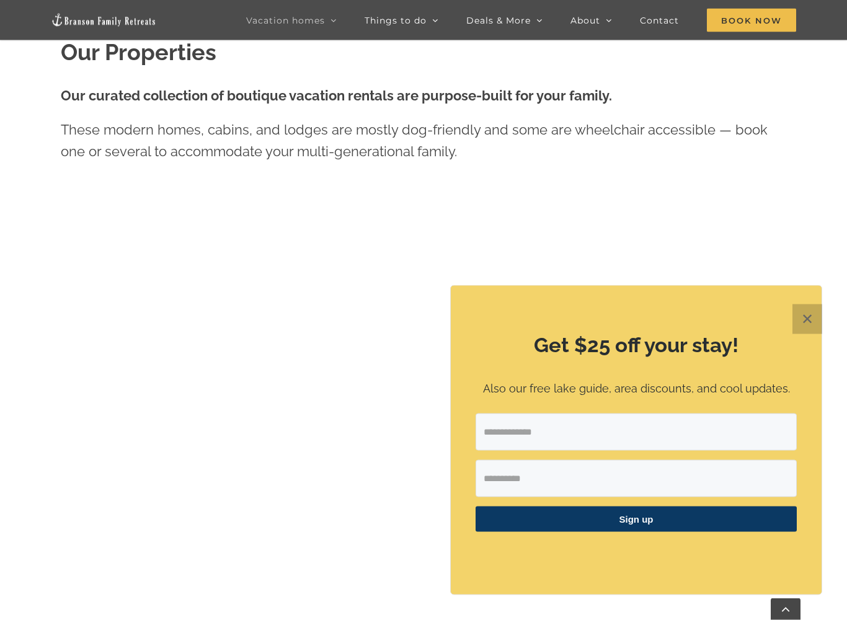
click at [808, 321] on button "✕" at bounding box center [808, 319] width 30 height 30
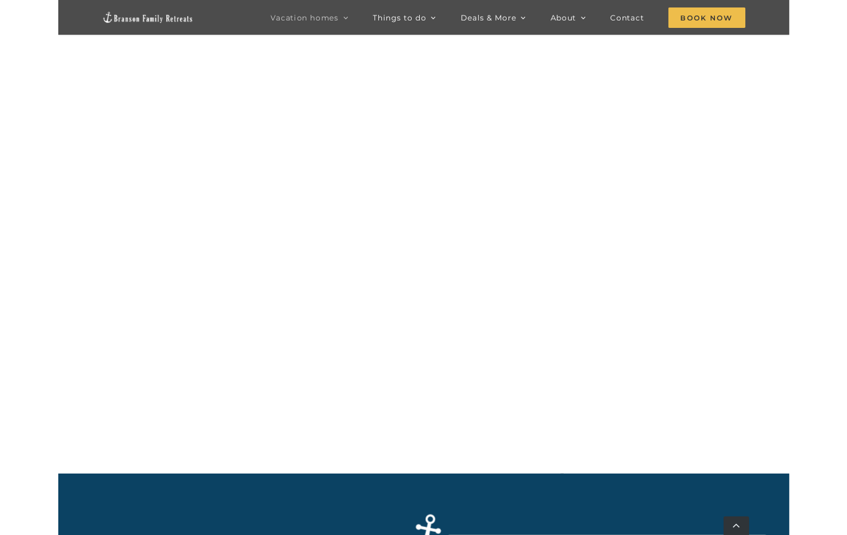
scroll to position [1465, 0]
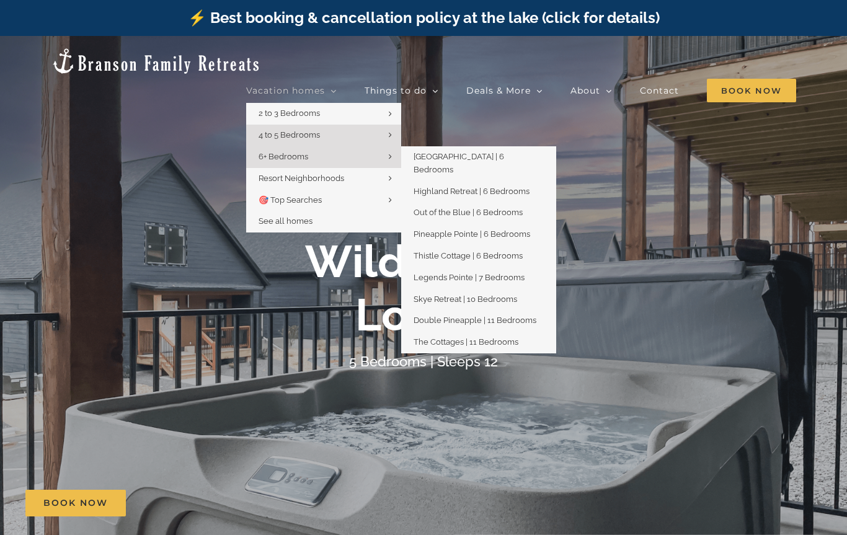
click at [308, 152] on span "6+ Bedrooms" at bounding box center [284, 156] width 50 height 9
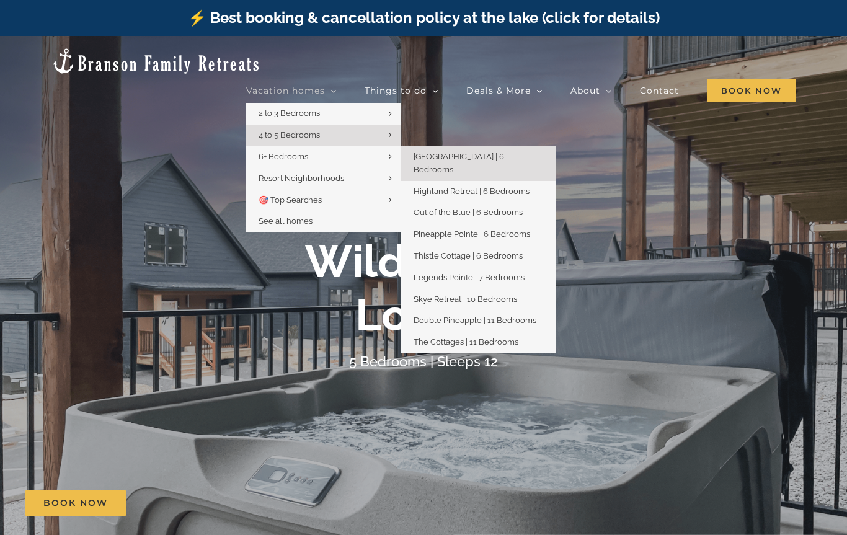
click at [499, 152] on span "[GEOGRAPHIC_DATA] | 6 Bedrooms" at bounding box center [459, 163] width 91 height 22
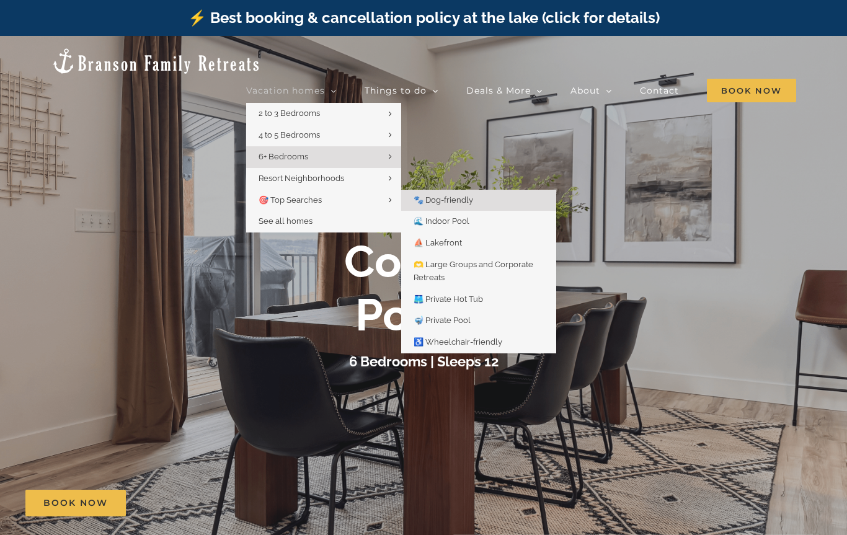
click at [473, 195] on span "🐾 Dog-friendly" at bounding box center [444, 199] width 60 height 9
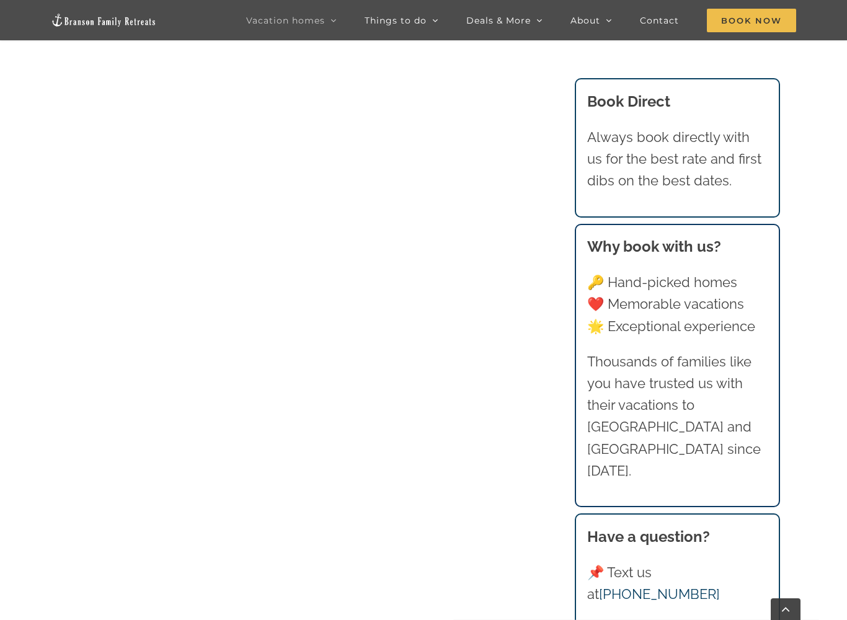
scroll to position [944, 0]
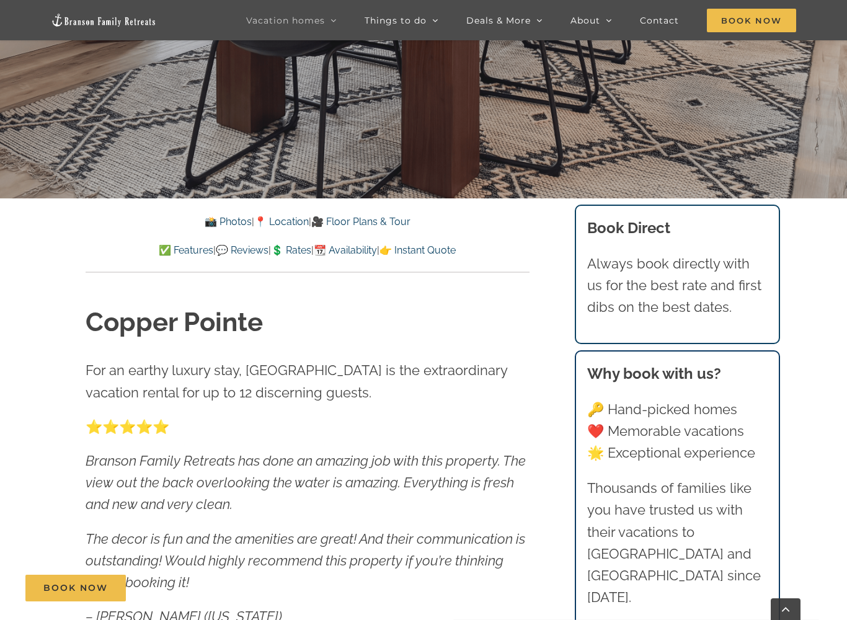
scroll to position [468, 0]
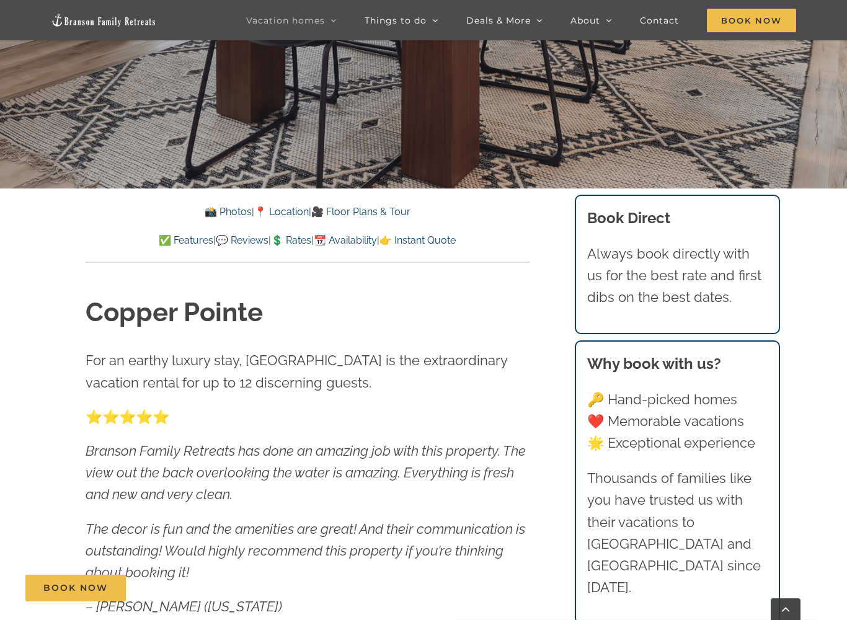
click at [221, 207] on link "📸 Photos" at bounding box center [228, 212] width 47 height 12
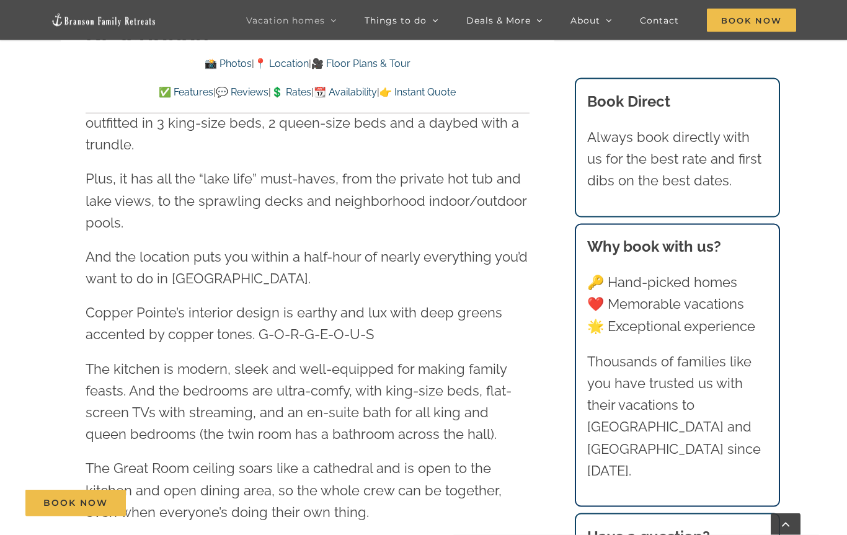
scroll to position [1442, 0]
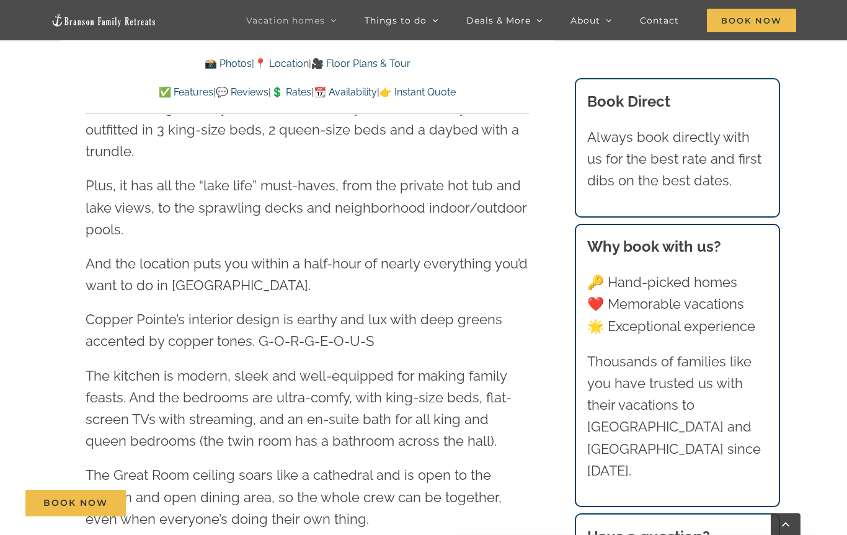
click at [282, 96] on link "💲 Rates" at bounding box center [291, 92] width 40 height 12
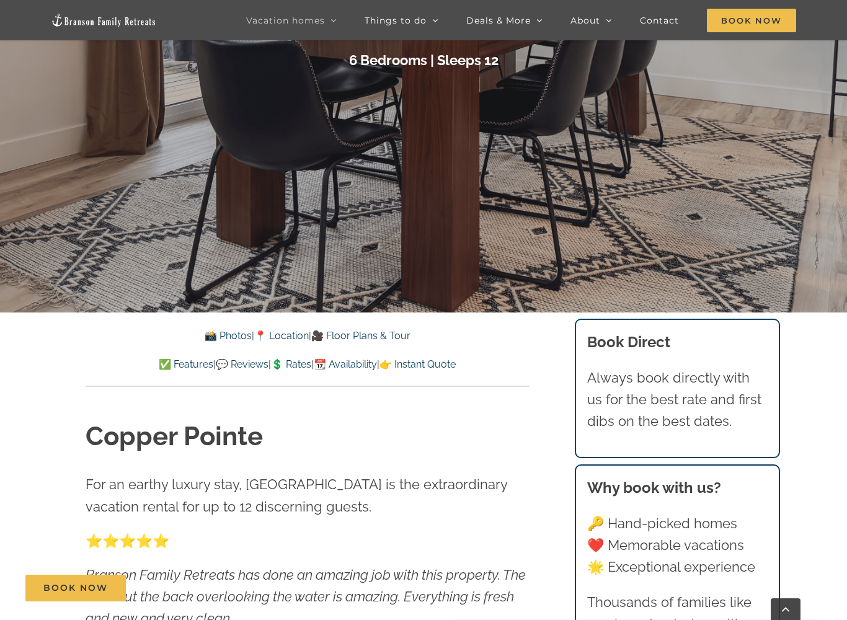
scroll to position [350, 0]
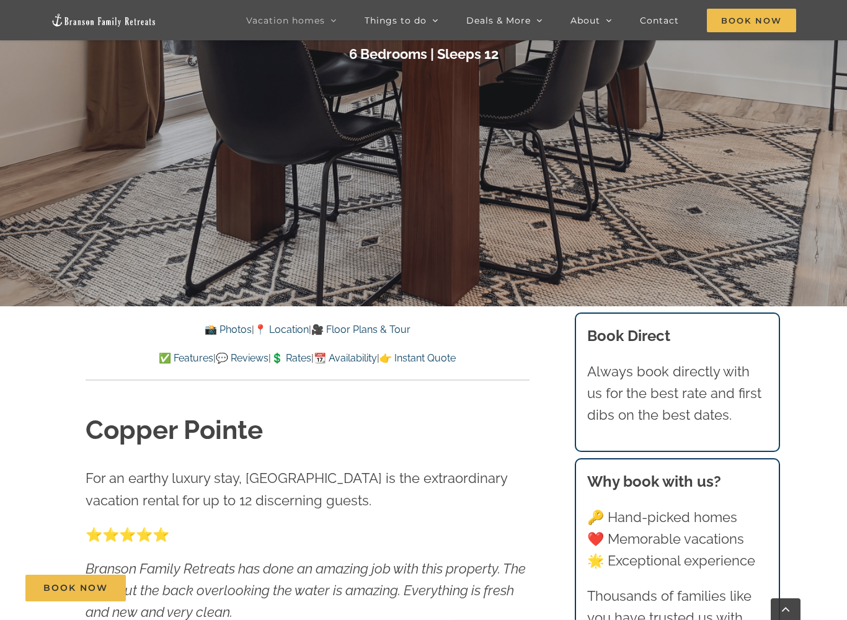
click at [452, 357] on link "👉 Instant Quote" at bounding box center [418, 358] width 76 height 12
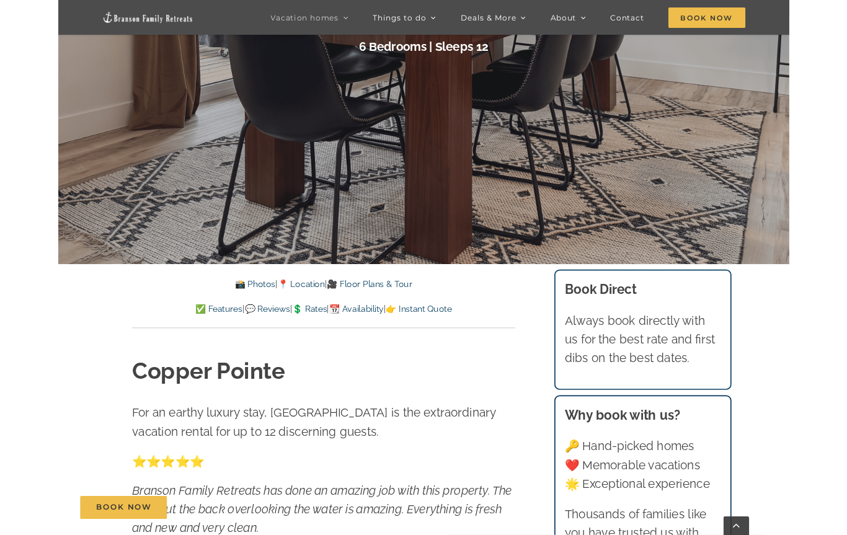
scroll to position [7052, 0]
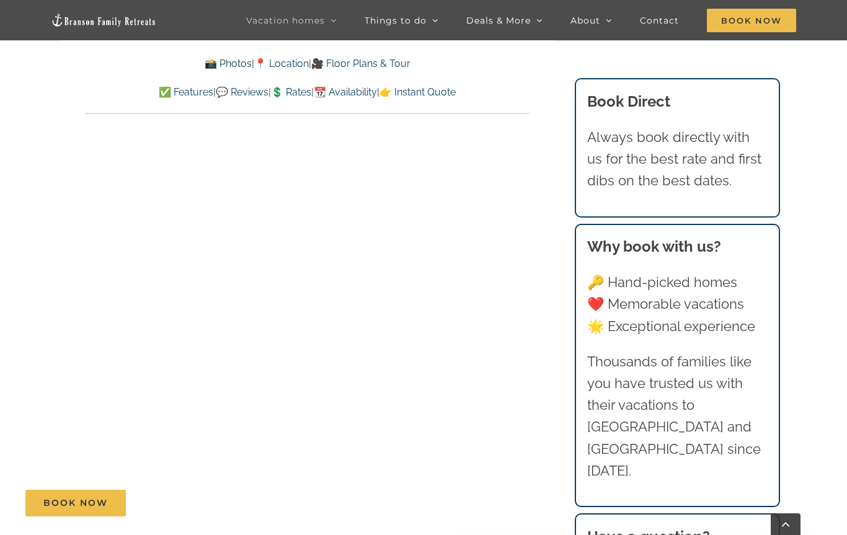
scroll to position [6002, 0]
click at [362, 96] on link "📆 Availability" at bounding box center [345, 92] width 63 height 12
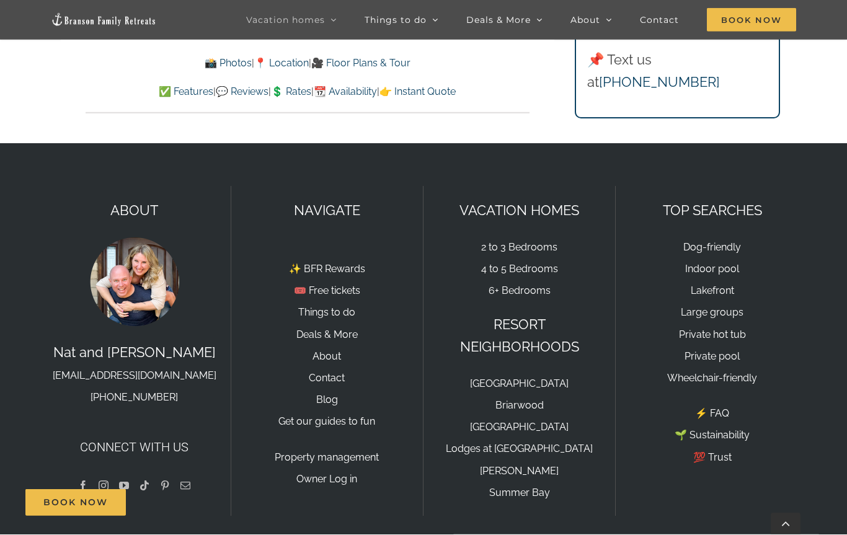
scroll to position [7833, 0]
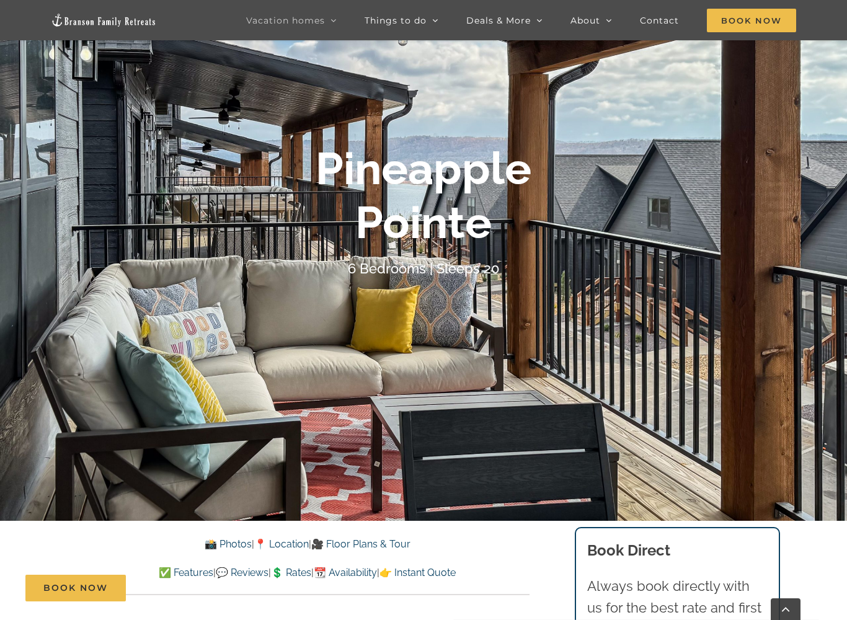
scroll to position [136, 0]
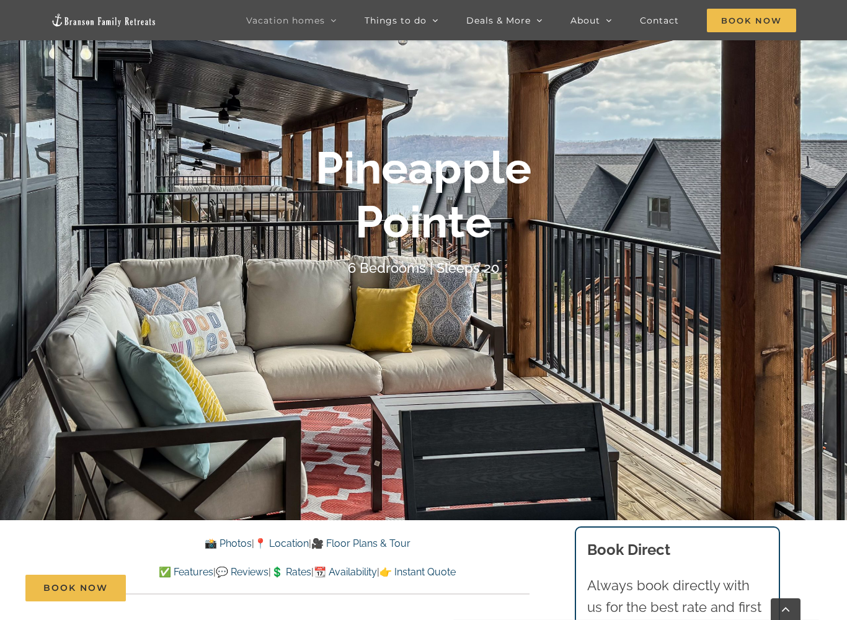
click at [224, 535] on link "📸 Photos" at bounding box center [228, 544] width 47 height 12
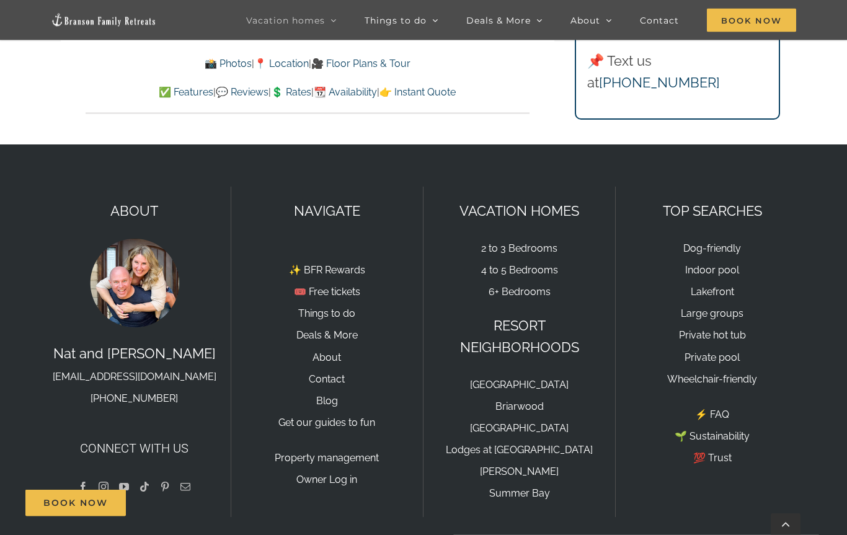
scroll to position [8398, 0]
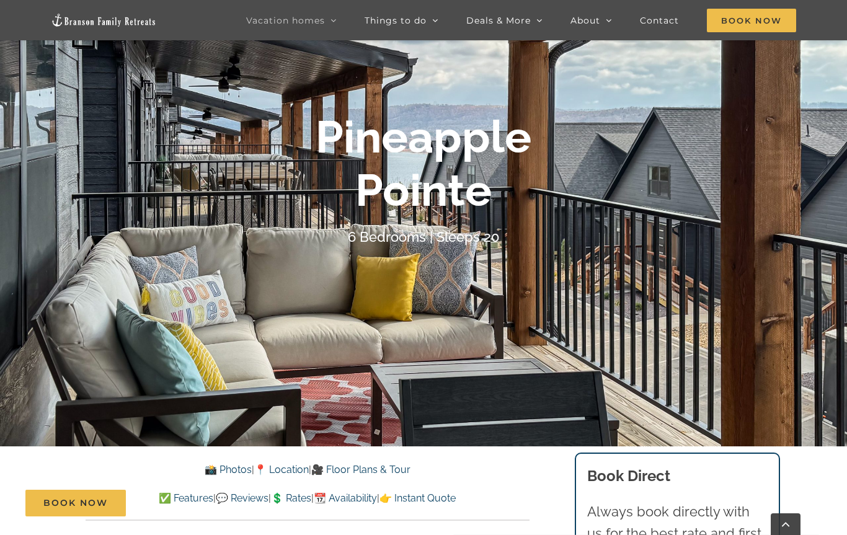
scroll to position [123, 0]
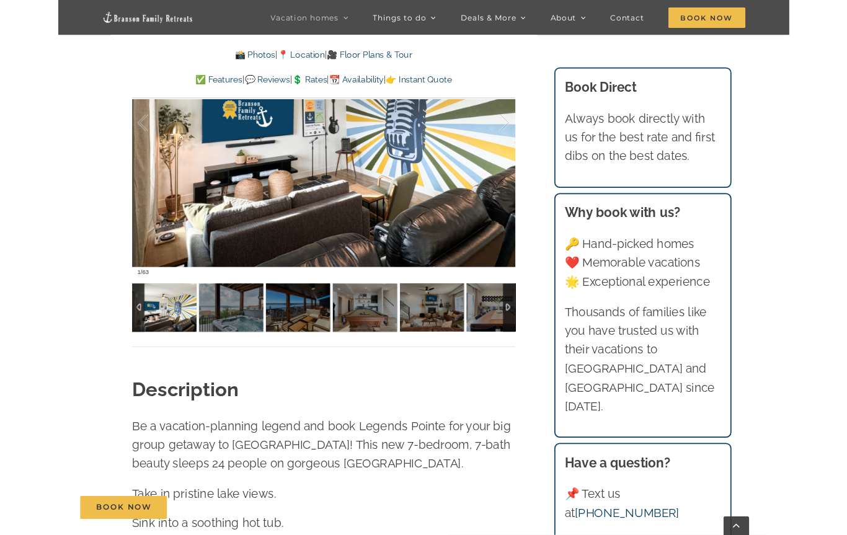
scroll to position [1060, 0]
